Goal: Transaction & Acquisition: Book appointment/travel/reservation

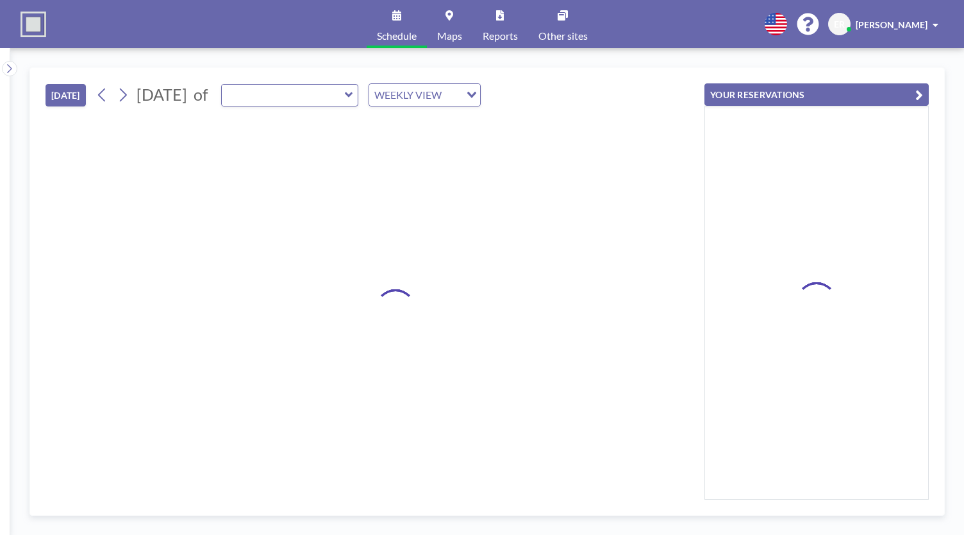
type input "[PERSON_NAME][GEOGRAPHIC_DATA]"
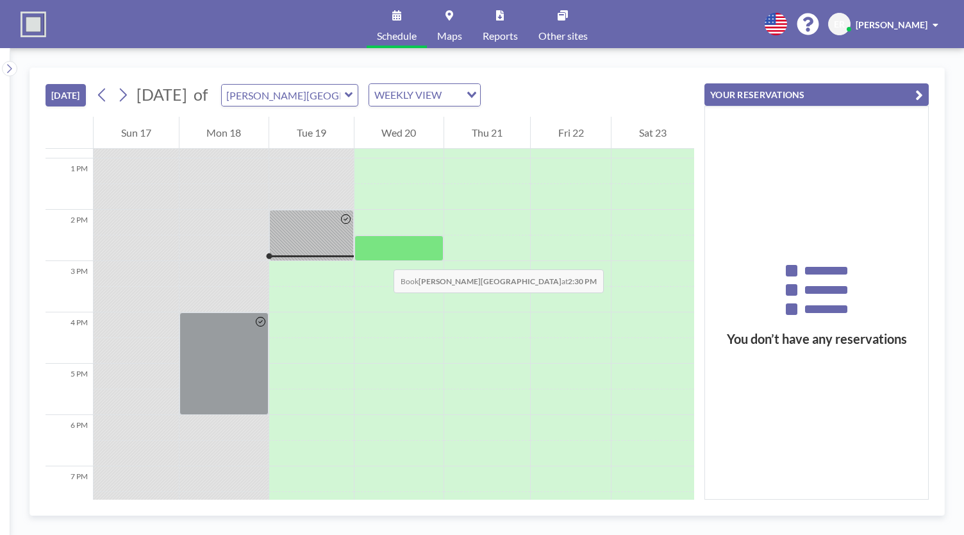
scroll to position [656, 0]
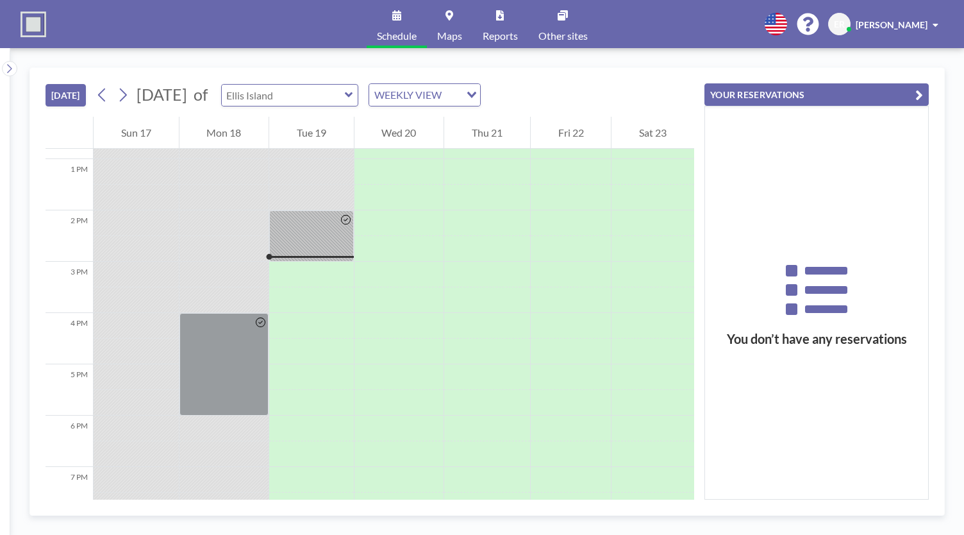
click at [345, 96] on input "text" at bounding box center [283, 95] width 123 height 21
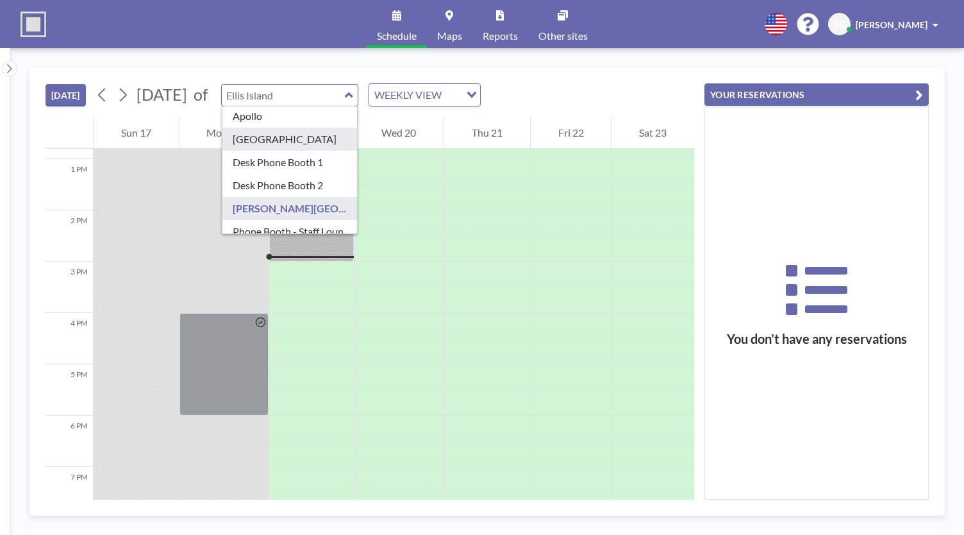
scroll to position [26, 0]
type input "Desk Phone Booth 1"
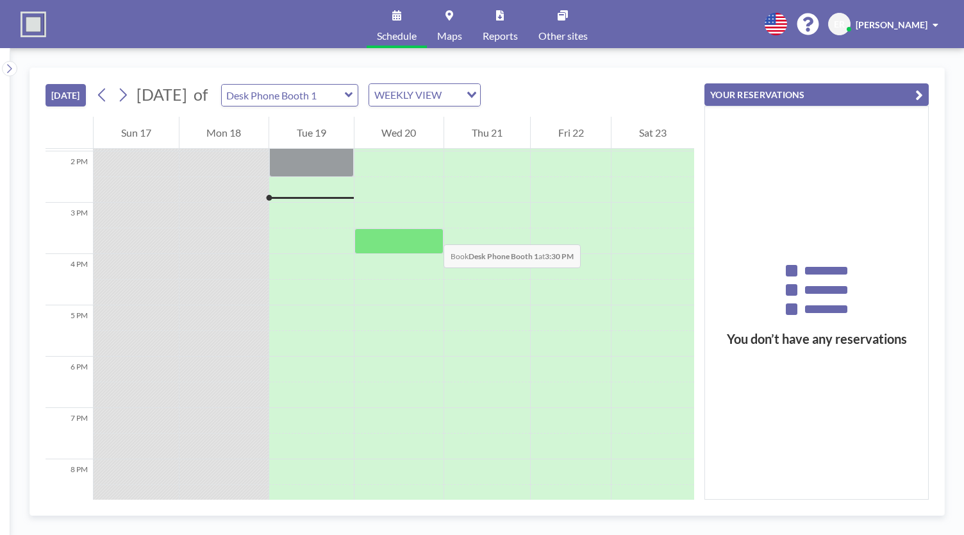
scroll to position [718, 0]
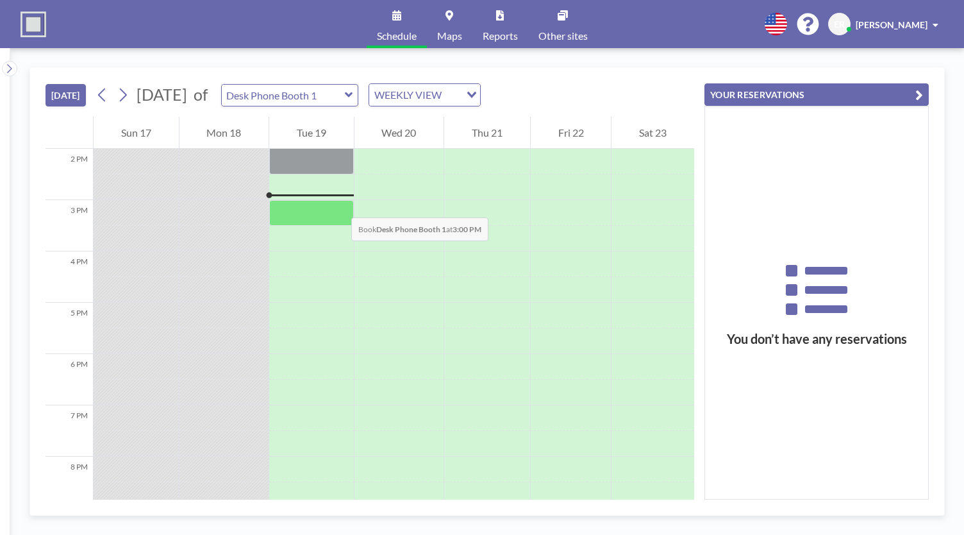
click at [338, 204] on div at bounding box center [311, 213] width 85 height 26
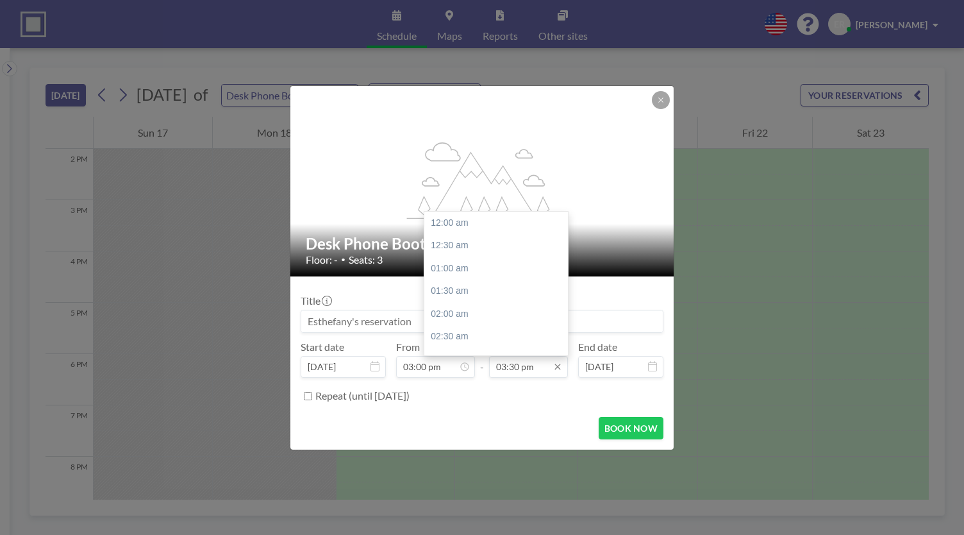
scroll to position [707, 0]
click at [559, 371] on icon at bounding box center [558, 367] width 10 height 10
click at [493, 289] on div "05:00 pm" at bounding box center [499, 291] width 150 height 23
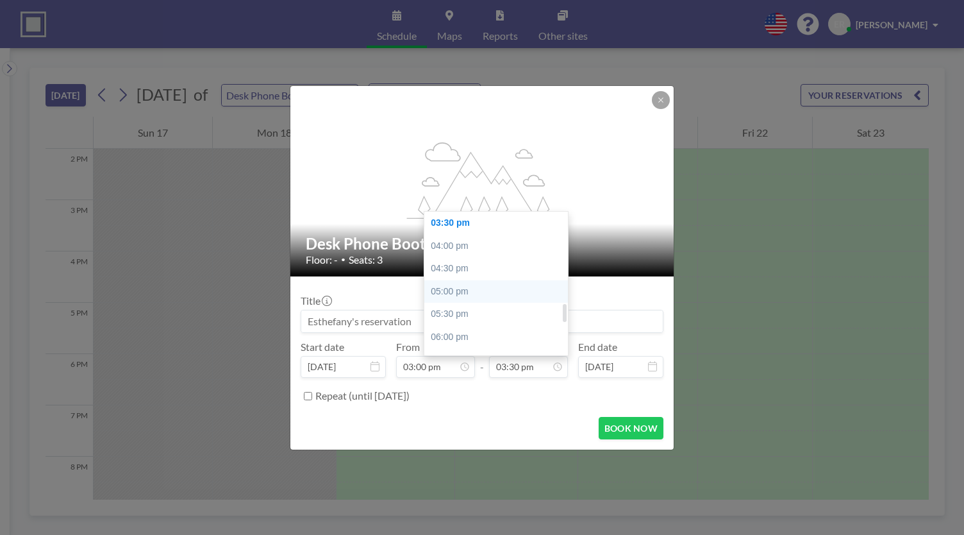
type input "05:00 pm"
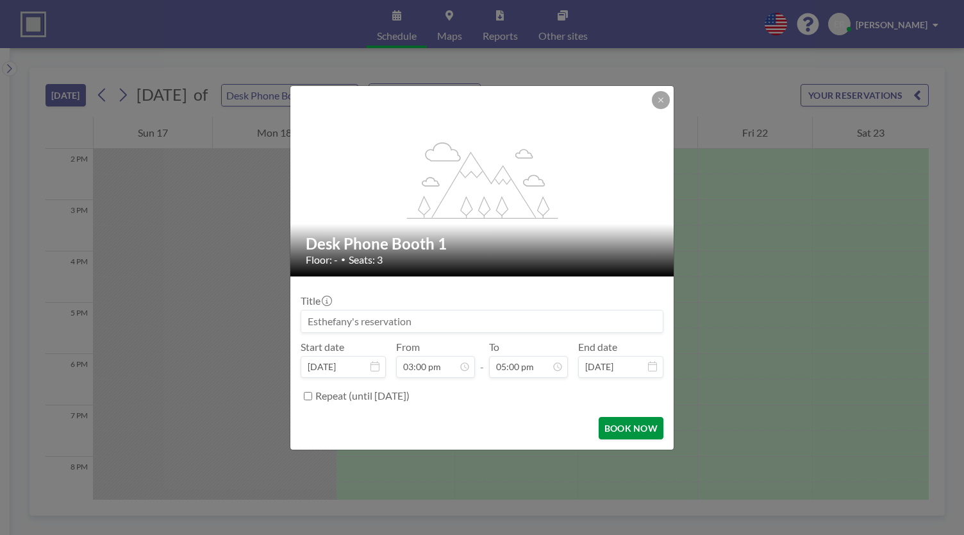
click at [636, 429] on button "BOOK NOW" at bounding box center [631, 428] width 65 height 22
